Goal: Task Accomplishment & Management: Use online tool/utility

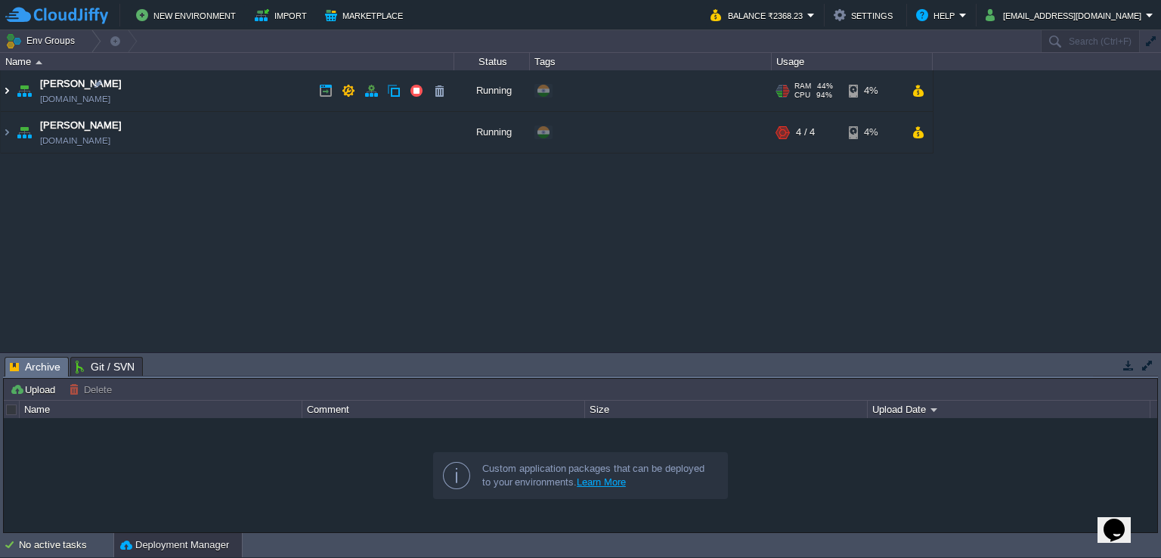
click at [2, 91] on img at bounding box center [7, 90] width 12 height 41
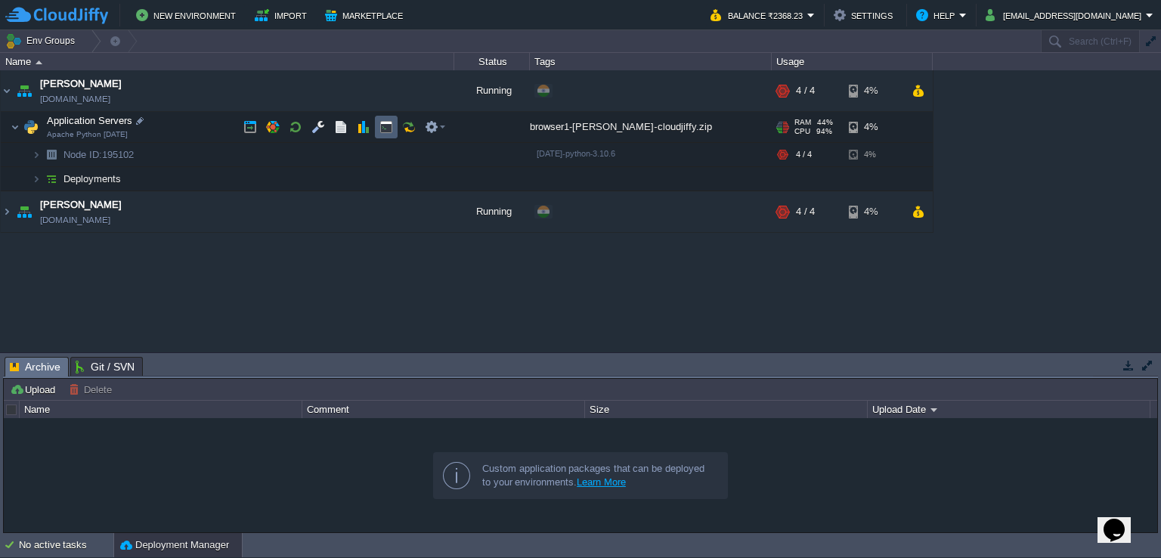
click at [389, 130] on button "button" at bounding box center [387, 127] width 14 height 14
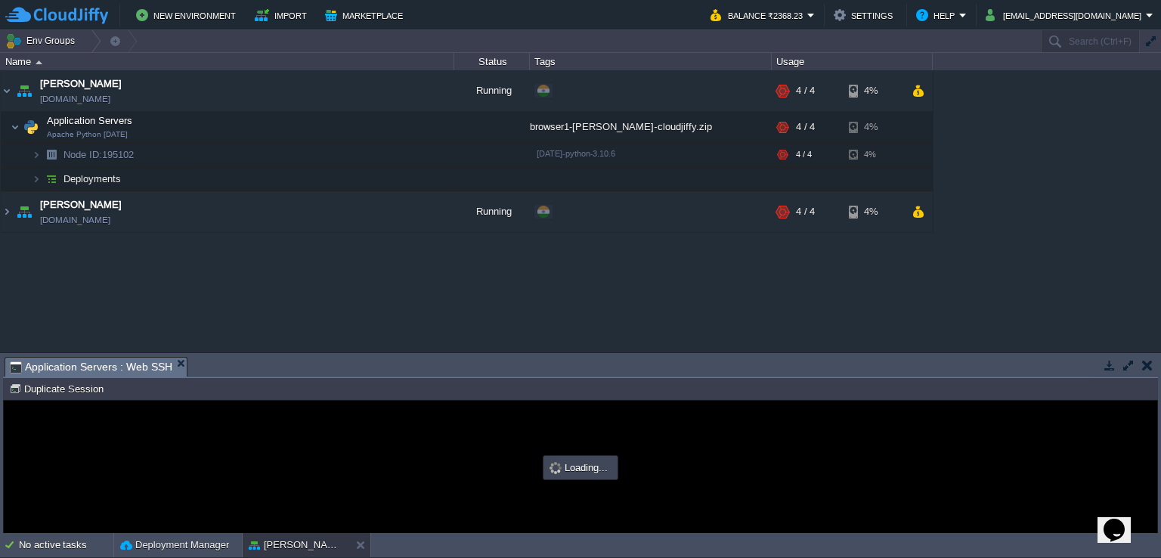
click at [1131, 361] on button "button" at bounding box center [1129, 365] width 14 height 14
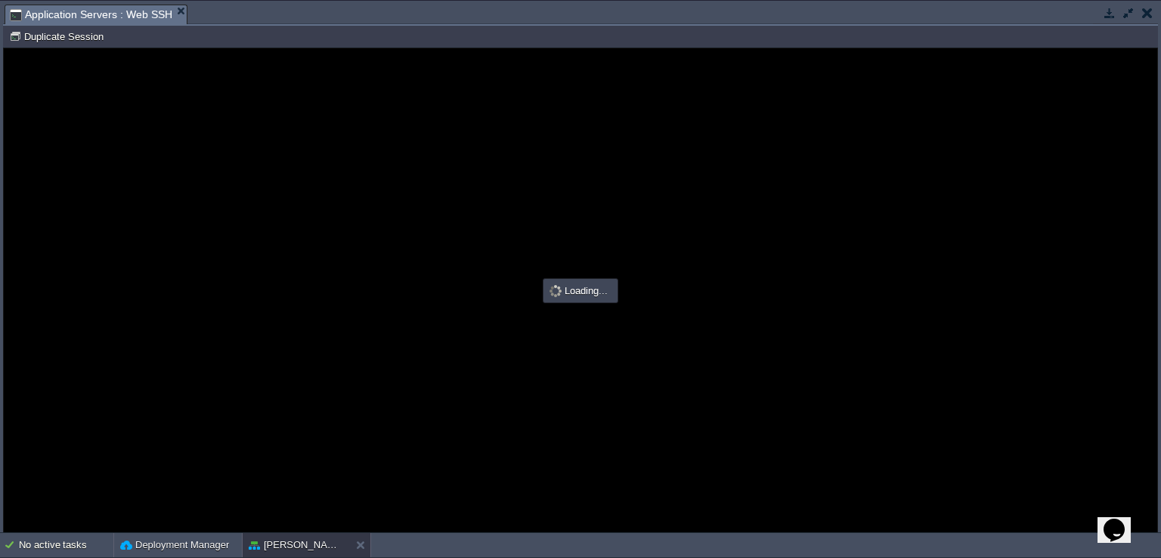
type input "#000000"
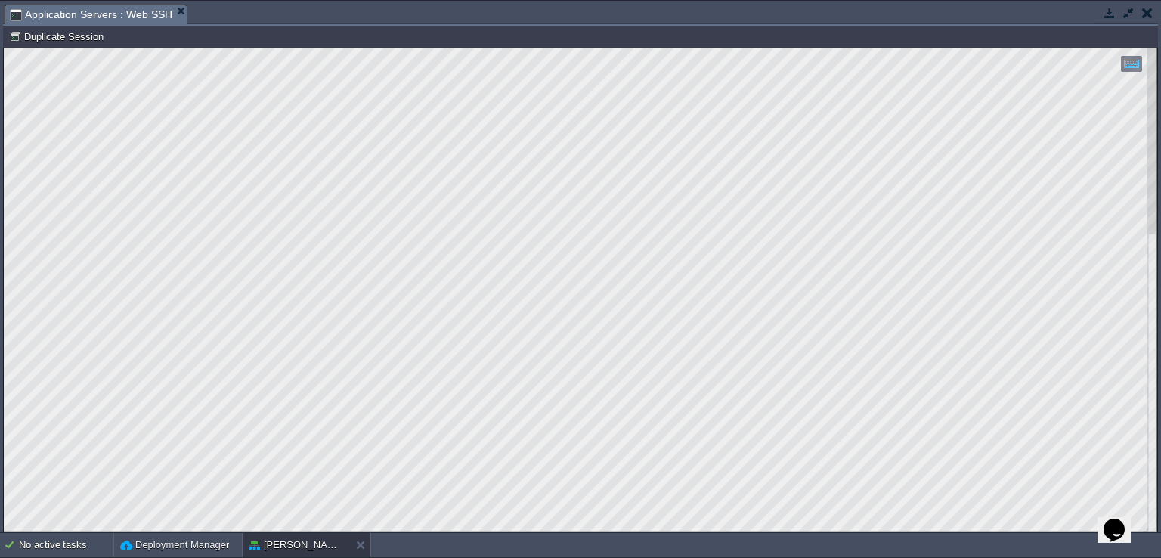
click at [1128, 14] on button "button" at bounding box center [1129, 13] width 14 height 14
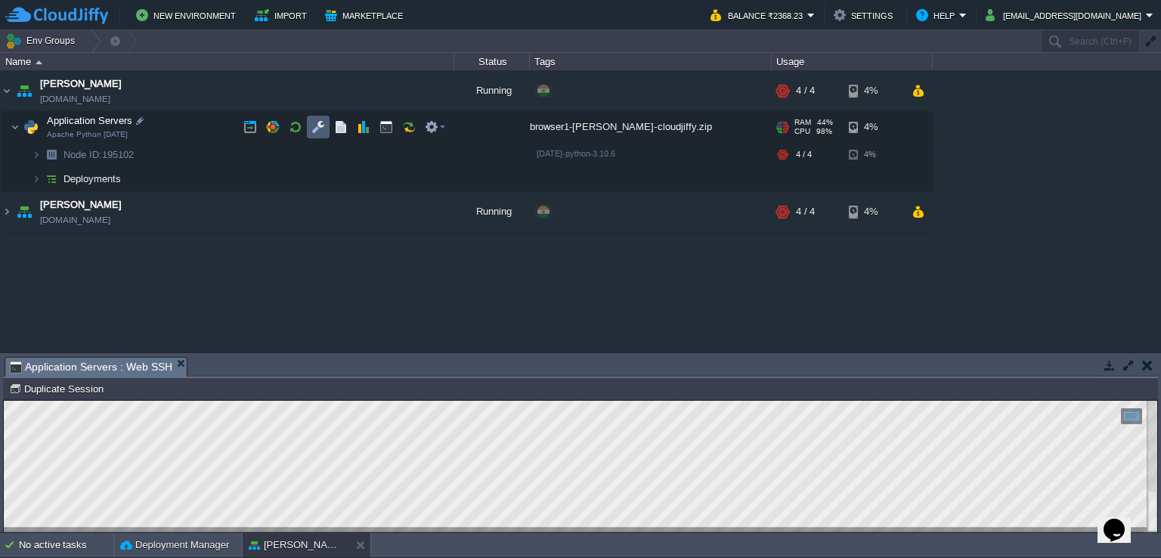
click at [325, 126] on td at bounding box center [318, 127] width 23 height 23
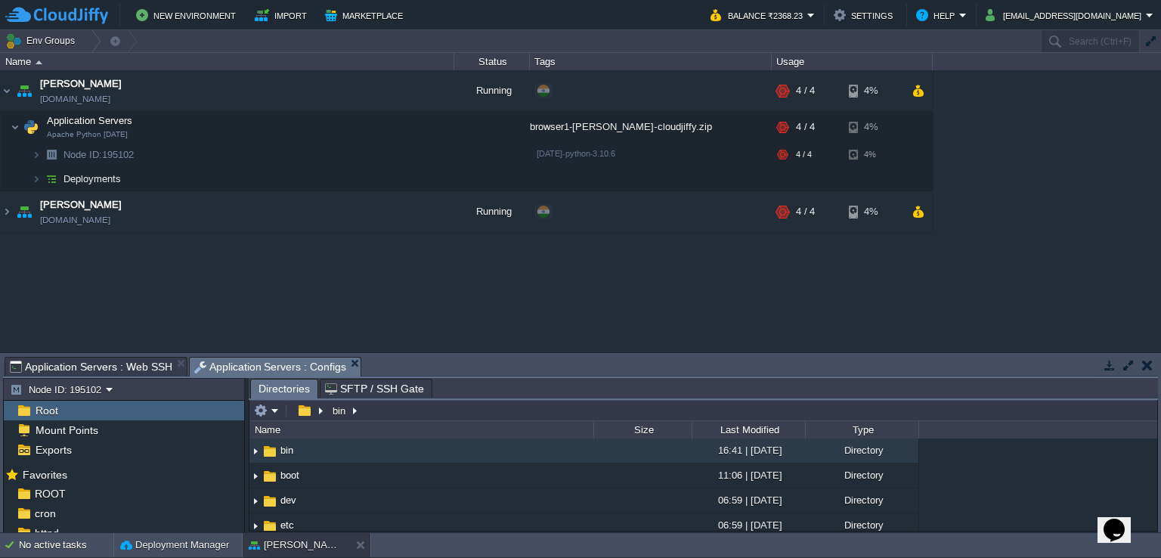
click at [1128, 364] on button "button" at bounding box center [1129, 365] width 14 height 14
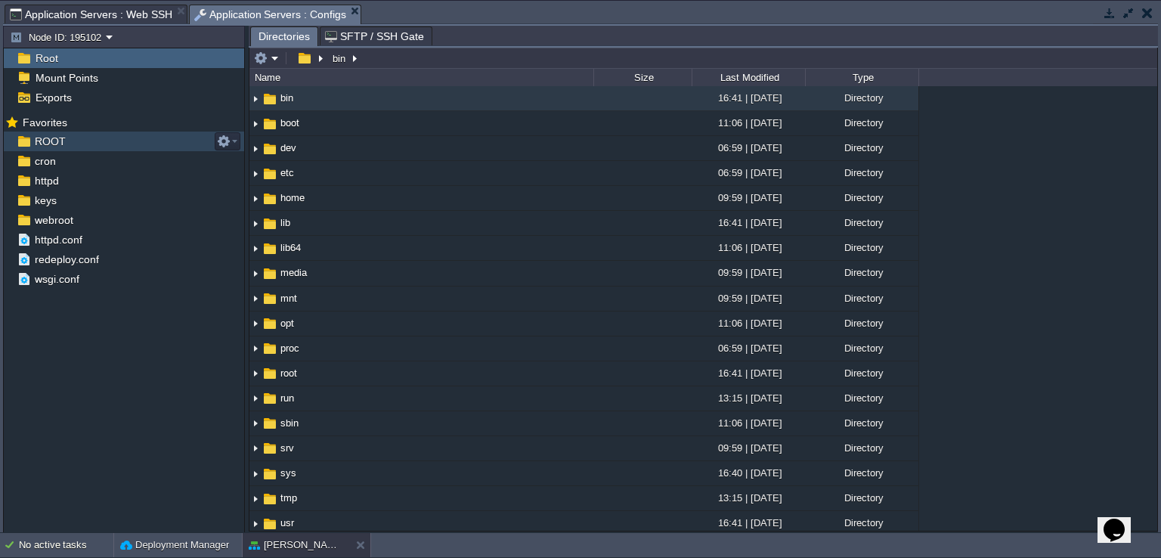
click at [95, 147] on div "ROOT" at bounding box center [124, 142] width 240 height 20
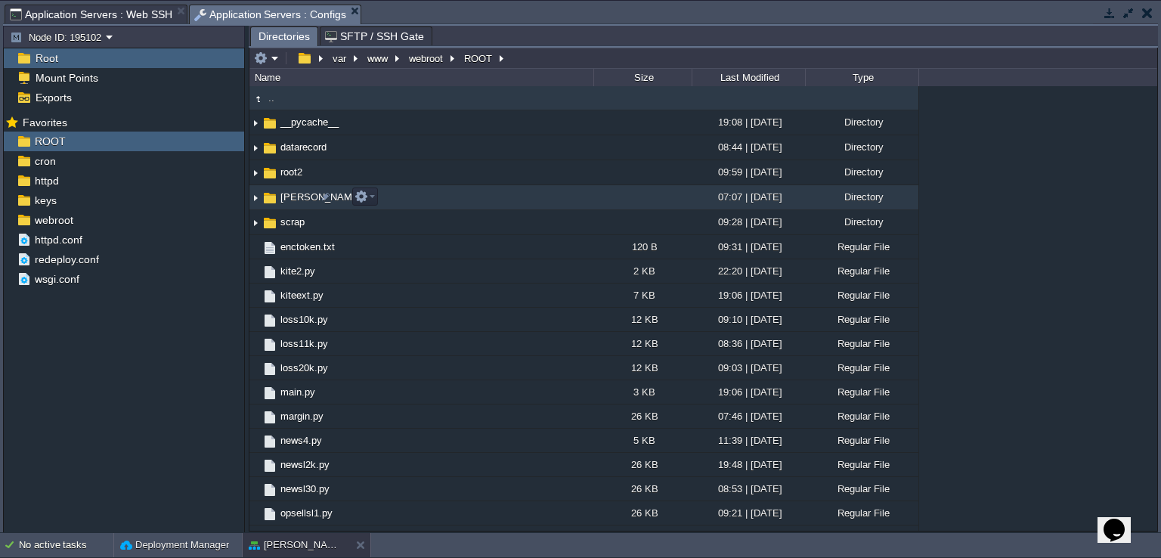
click at [255, 198] on img at bounding box center [256, 197] width 12 height 23
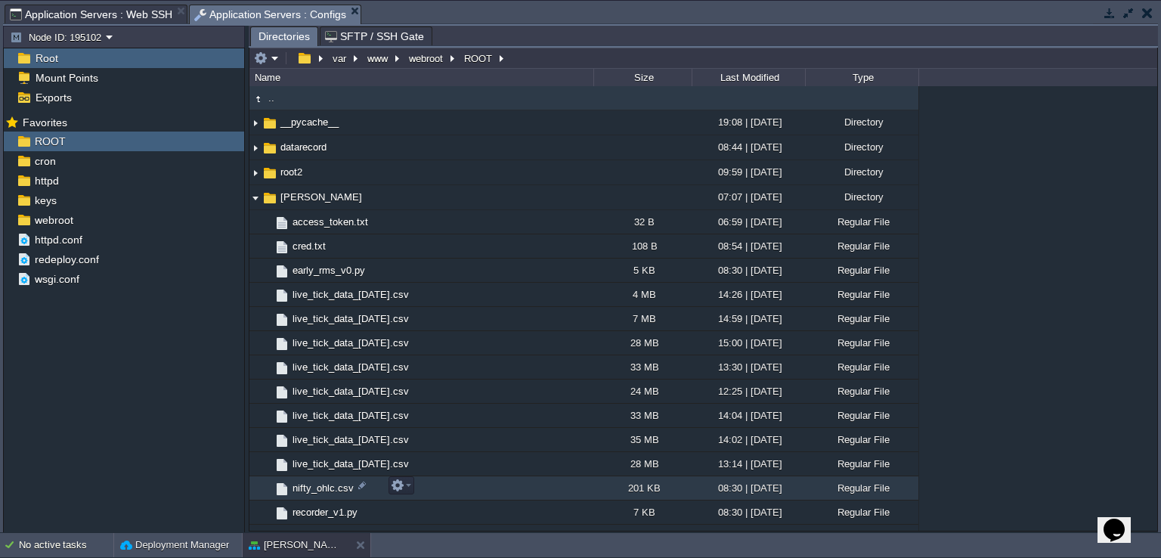
scroll to position [302, 0]
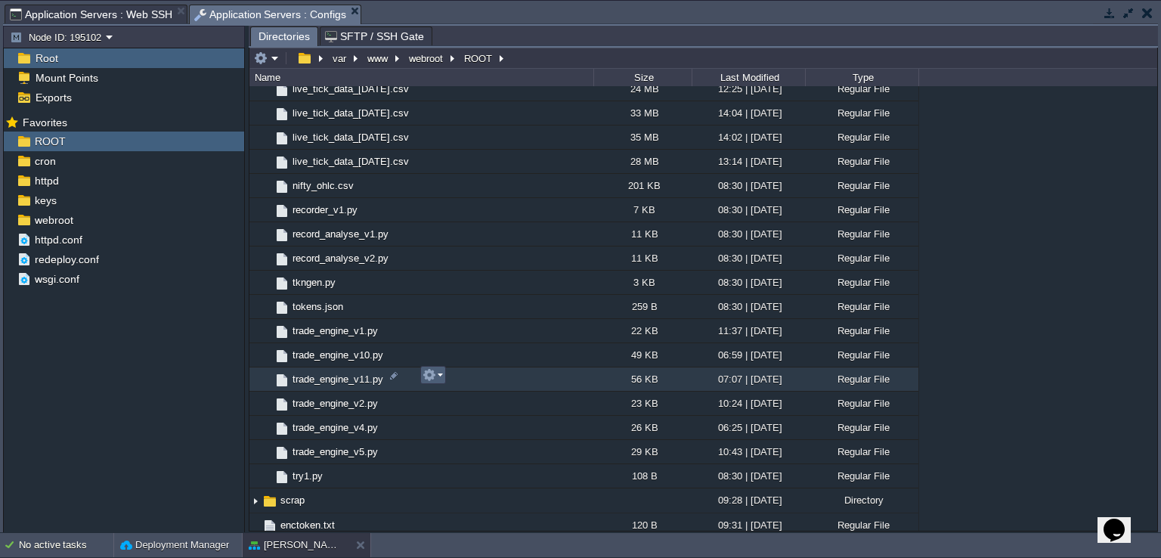
click at [436, 377] on em at bounding box center [433, 375] width 20 height 14
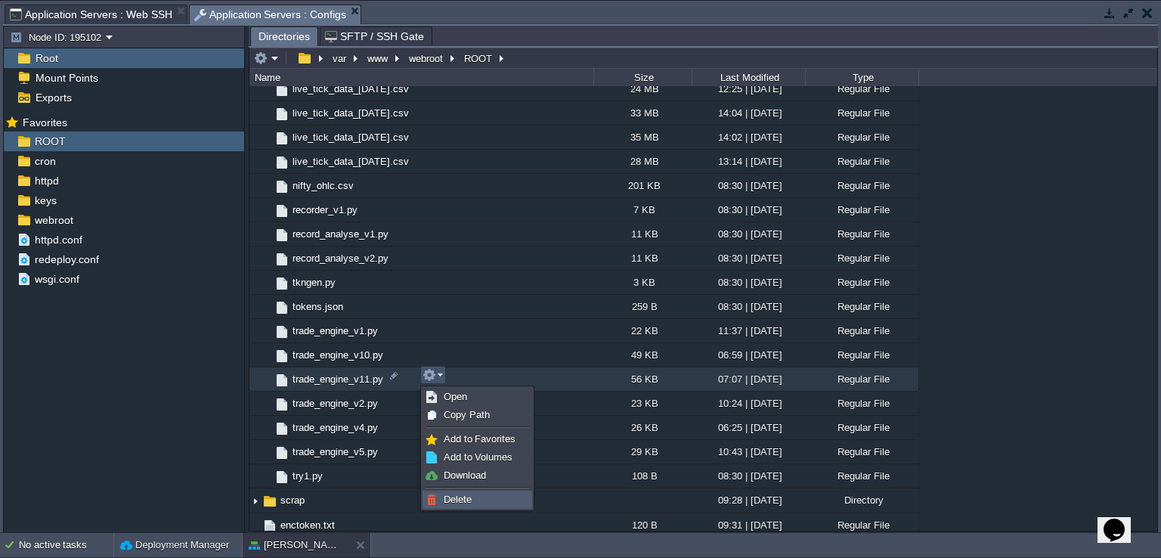
click at [479, 498] on link "Delete" at bounding box center [477, 500] width 108 height 17
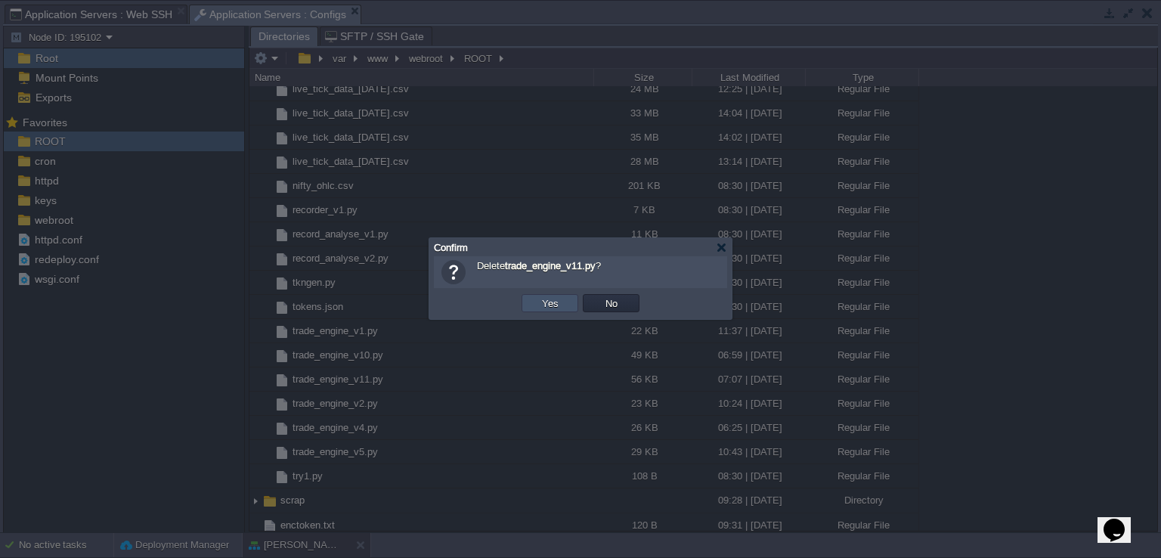
click at [550, 303] on button "Yes" at bounding box center [551, 303] width 26 height 14
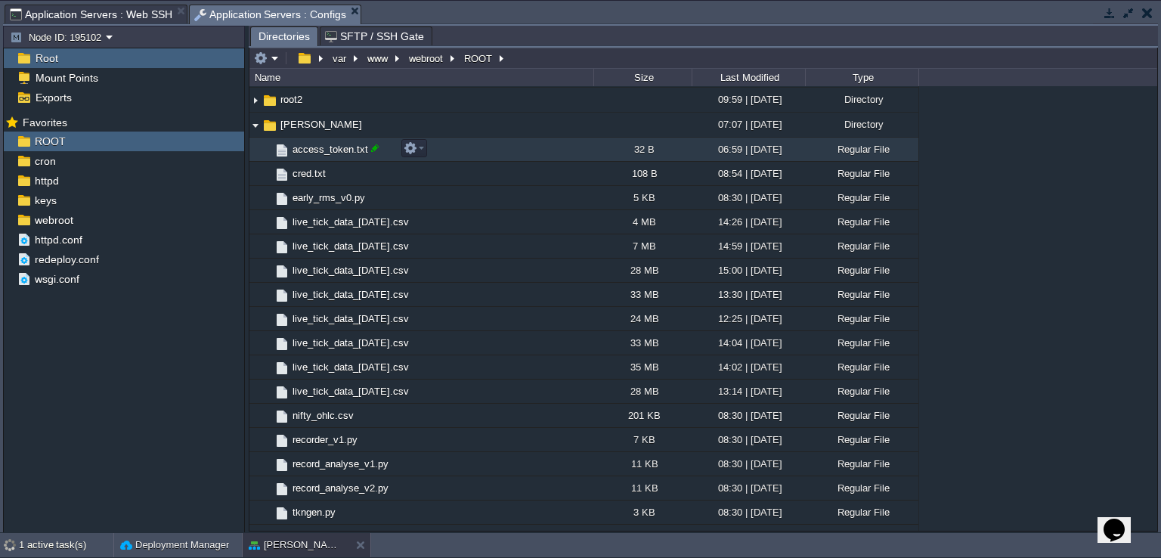
scroll to position [0, 0]
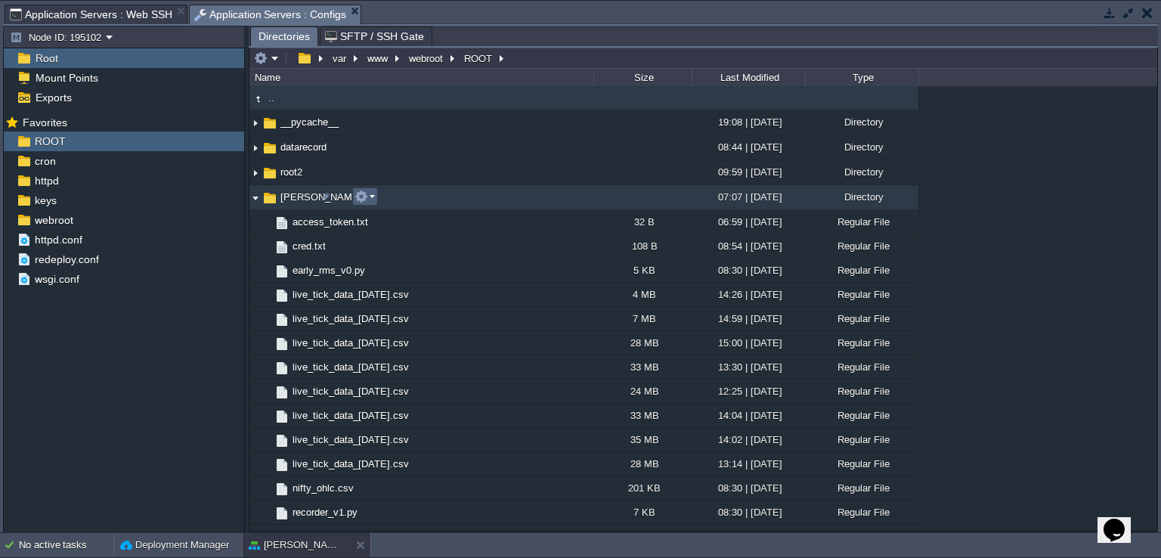
click at [371, 200] on em at bounding box center [365, 197] width 20 height 14
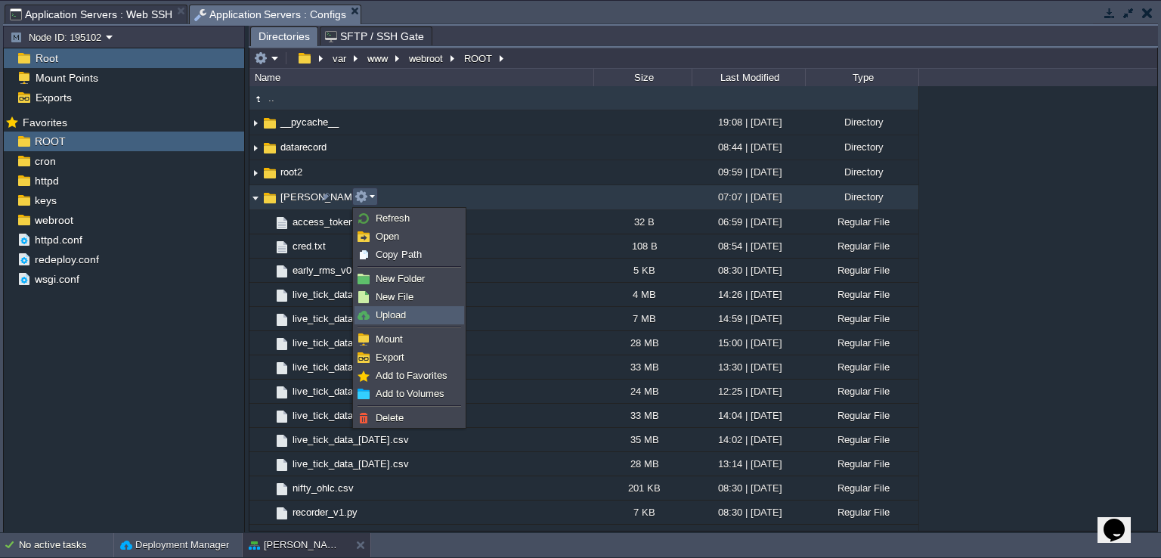
click at [399, 318] on span "Upload" at bounding box center [391, 314] width 30 height 11
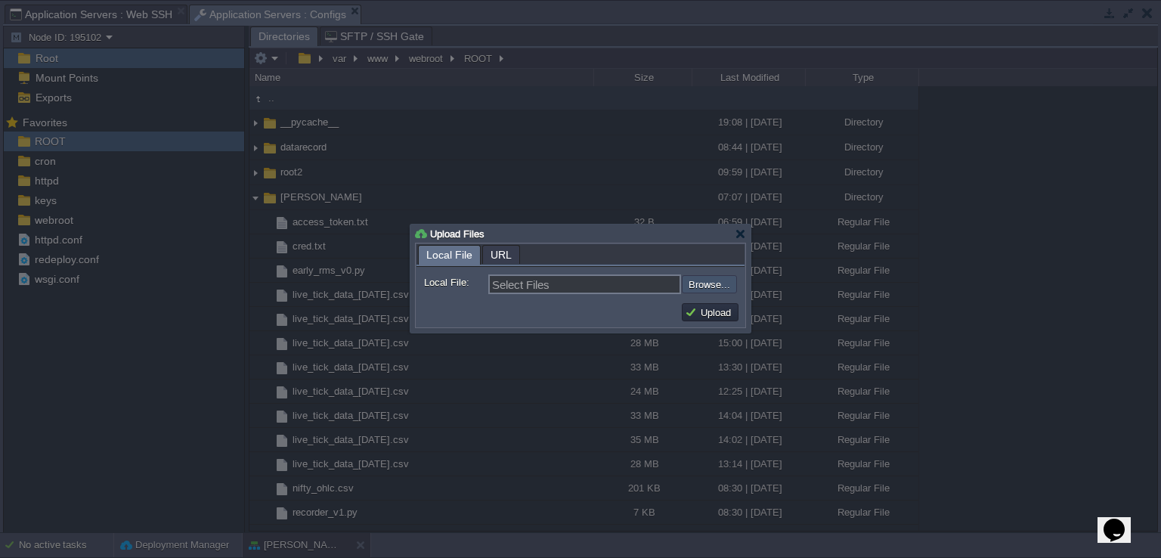
click at [715, 285] on input "file" at bounding box center [641, 284] width 191 height 18
type input "C:\fakepath\trade_engine_v11.py"
type input "trade_engine_v11.py"
click at [714, 312] on button "Upload" at bounding box center [710, 312] width 51 height 14
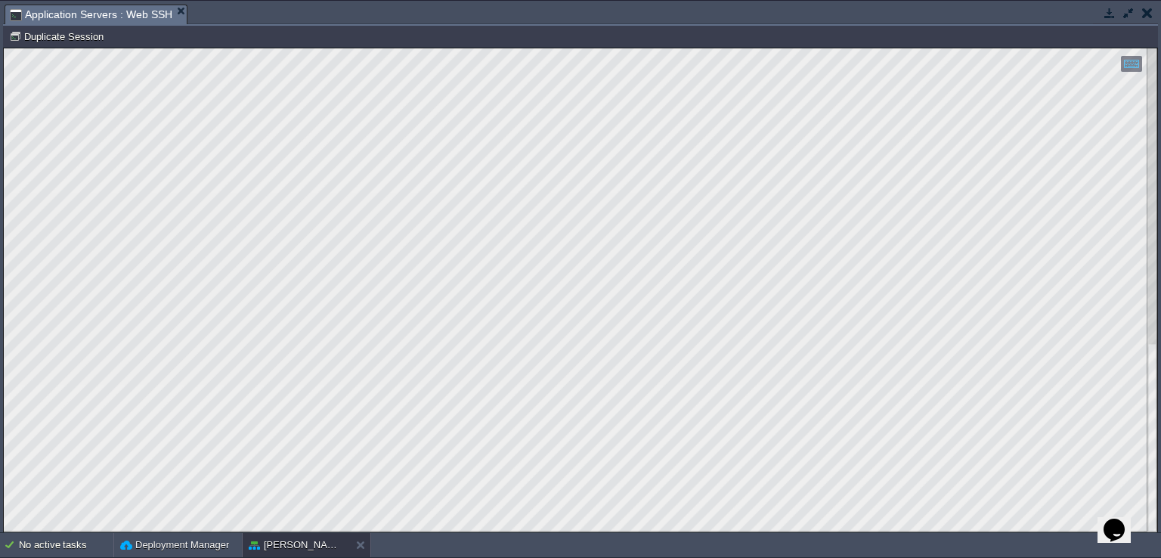
click at [1148, 14] on button "button" at bounding box center [1148, 13] width 11 height 14
